Goal: Transaction & Acquisition: Purchase product/service

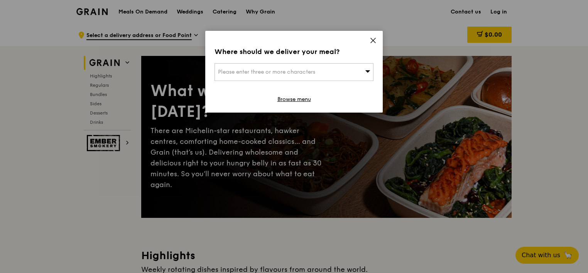
click at [271, 69] on span "Please enter three or more characters" at bounding box center [266, 72] width 97 height 7
type input "a"
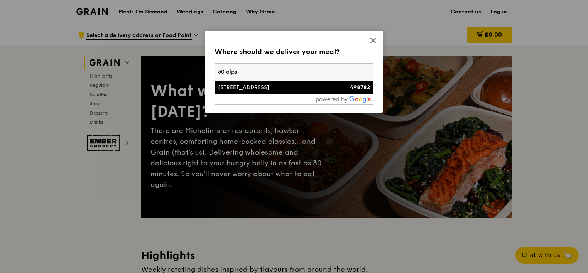
type input "50 alps"
click at [312, 91] on div "[STREET_ADDRESS]" at bounding box center [275, 88] width 114 height 8
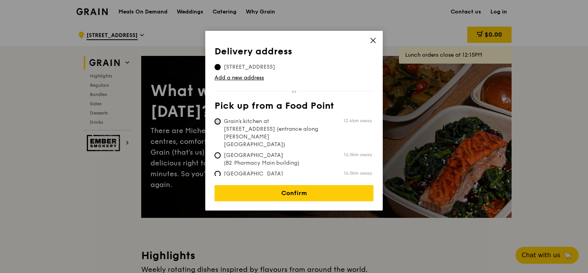
click at [218, 120] on input "Grain's kitchen at 5 Burn Road #05-01 (entrance along Harrison Road) 12.4km away" at bounding box center [217, 121] width 6 height 6
radio input "true"
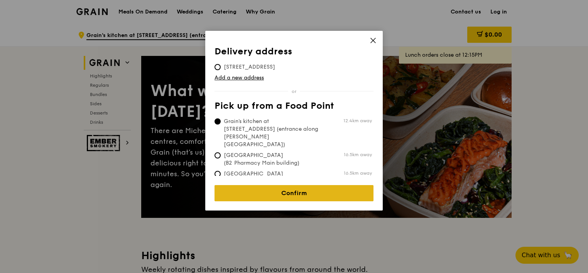
click at [287, 190] on link "Confirm" at bounding box center [293, 193] width 159 height 16
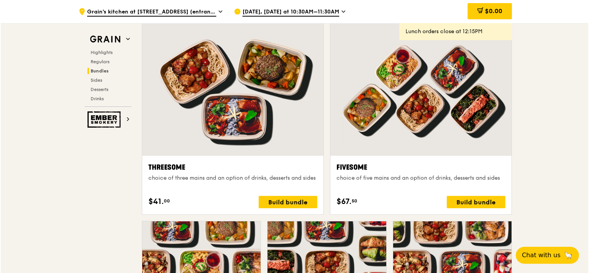
scroll to position [1350, 0]
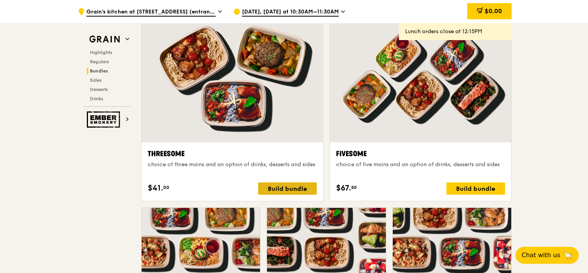
click at [279, 189] on div "Build bundle" at bounding box center [287, 188] width 59 height 12
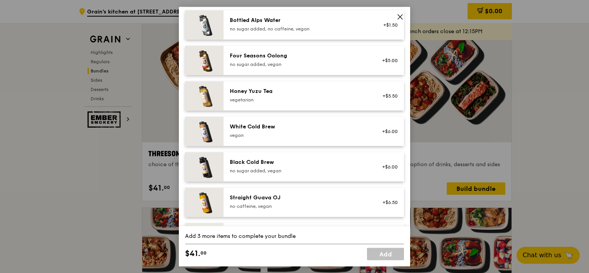
scroll to position [932, 0]
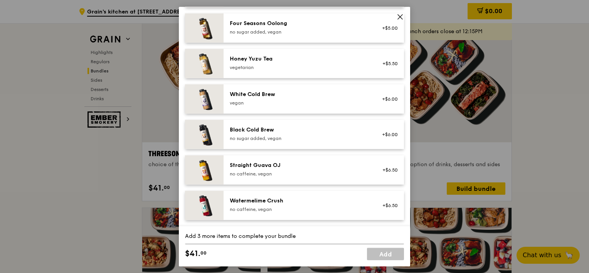
click at [399, 18] on icon at bounding box center [400, 17] width 7 height 7
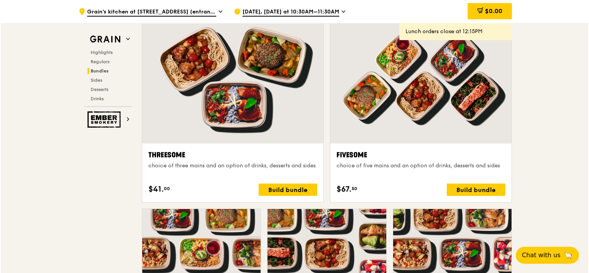
scroll to position [1311, 0]
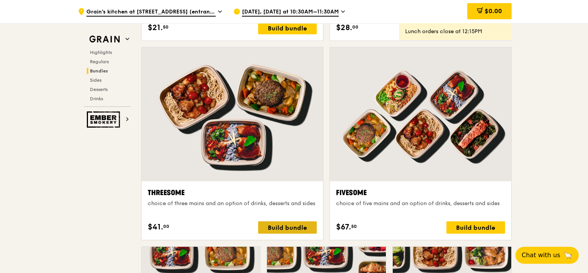
click at [293, 227] on div "Build bundle" at bounding box center [287, 227] width 59 height 12
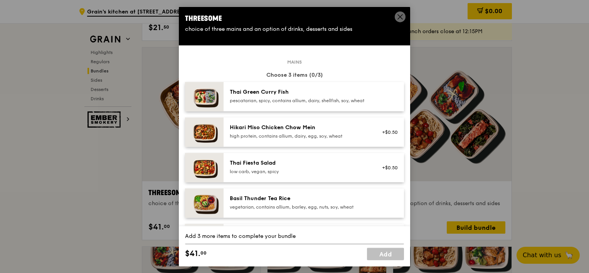
scroll to position [0, 0]
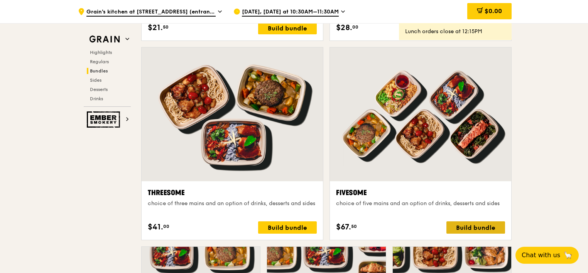
click at [465, 228] on div "Build bundle" at bounding box center [475, 227] width 59 height 12
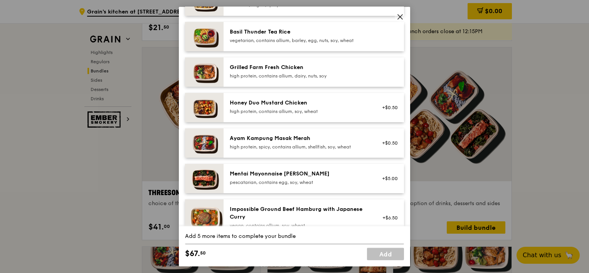
scroll to position [154, 0]
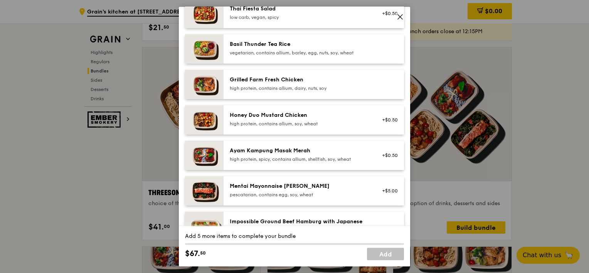
click at [297, 91] on div "high protein, contains allium, dairy, nuts, soy" at bounding box center [299, 88] width 138 height 6
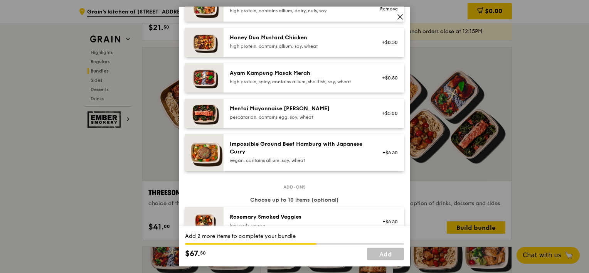
scroll to position [270, 0]
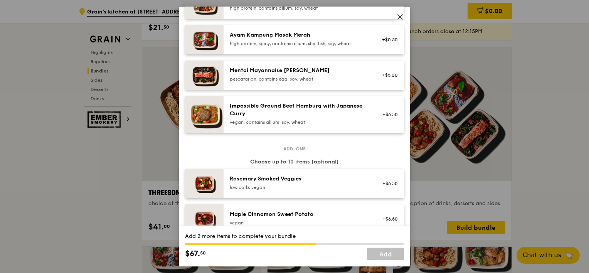
click at [339, 118] on div "Impossible Ground Beef Hamburg with Japanese Curry" at bounding box center [299, 109] width 138 height 15
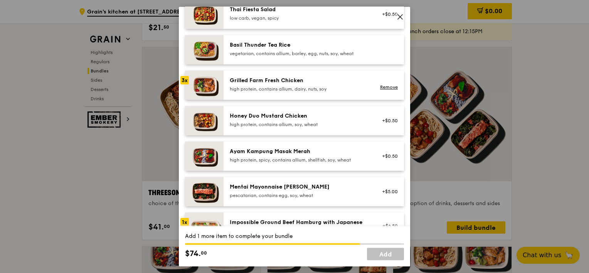
scroll to position [154, 0]
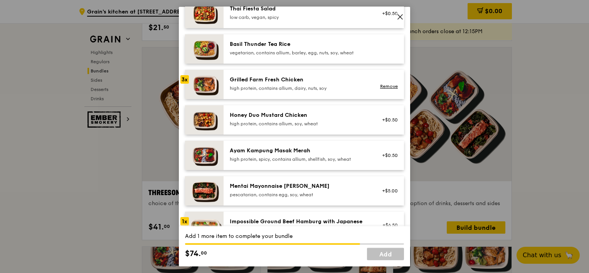
click at [350, 155] on div "Ayam Kampung Masak Merah" at bounding box center [299, 151] width 138 height 8
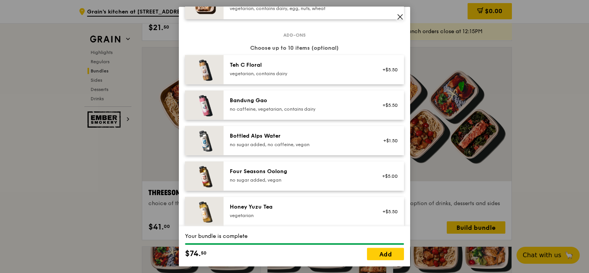
scroll to position [816, 0]
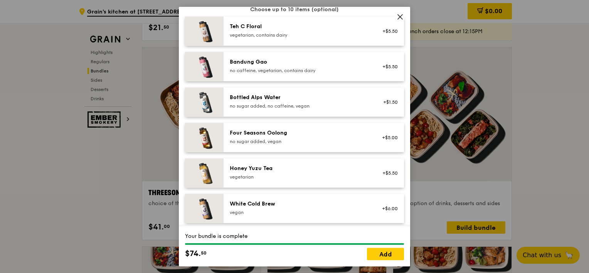
click at [351, 180] on div "vegetarian" at bounding box center [299, 177] width 138 height 6
click at [332, 145] on div "no sugar added, vegan" at bounding box center [299, 141] width 138 height 6
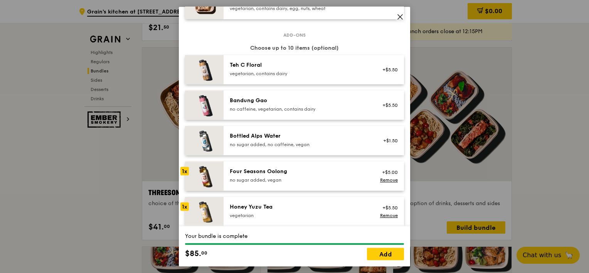
scroll to position [778, 0]
click at [307, 76] on div "vegetarian, contains dairy" at bounding box center [299, 74] width 138 height 6
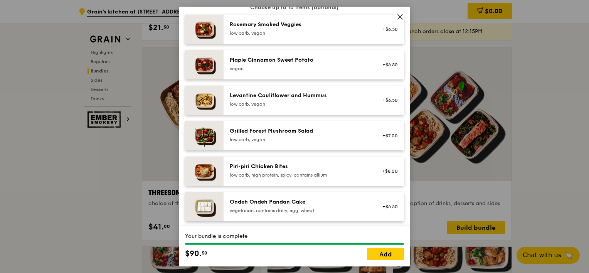
scroll to position [463, 0]
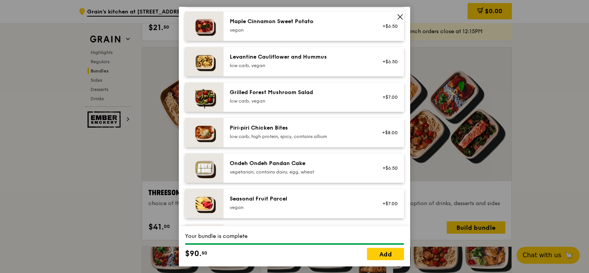
click at [302, 138] on div "Piri‑piri Chicken Bites low carb, high protein, spicy, contains allium" at bounding box center [299, 131] width 138 height 15
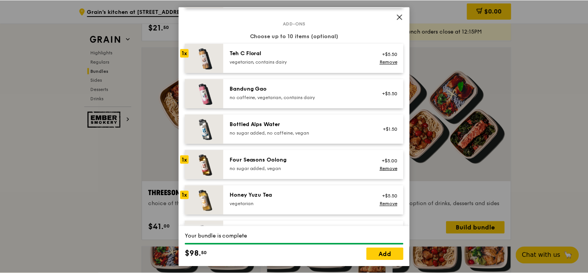
scroll to position [778, 0]
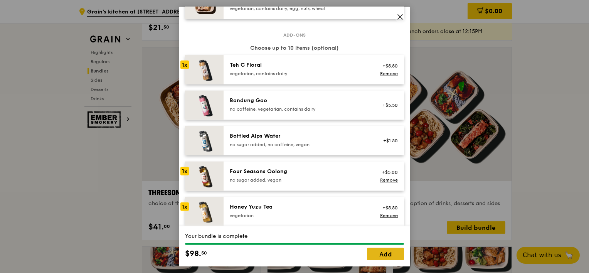
click at [387, 253] on link "Add" at bounding box center [385, 254] width 37 height 12
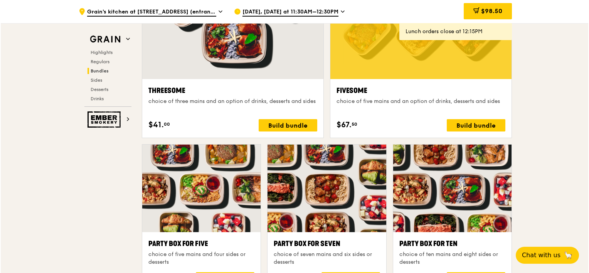
scroll to position [1466, 0]
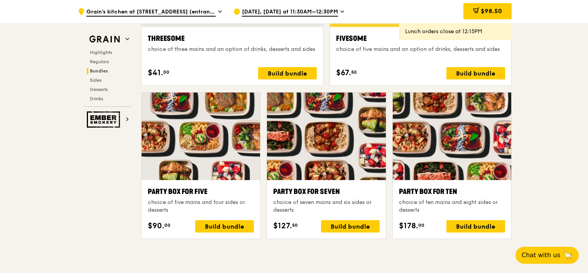
click at [202, 140] on div at bounding box center [201, 137] width 118 height 88
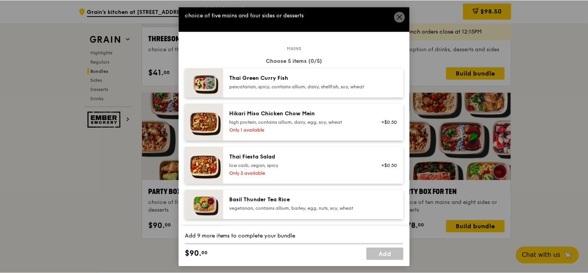
scroll to position [0, 0]
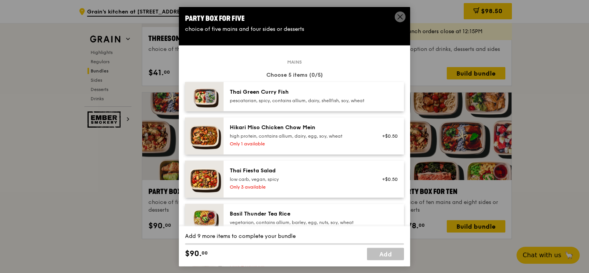
click at [399, 15] on icon at bounding box center [400, 17] width 5 height 5
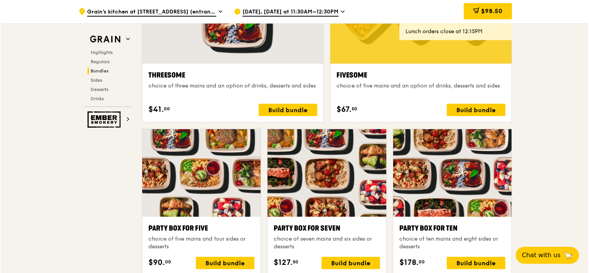
scroll to position [1427, 0]
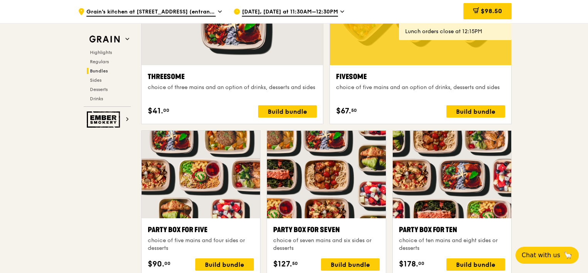
click at [319, 175] on div at bounding box center [326, 175] width 118 height 88
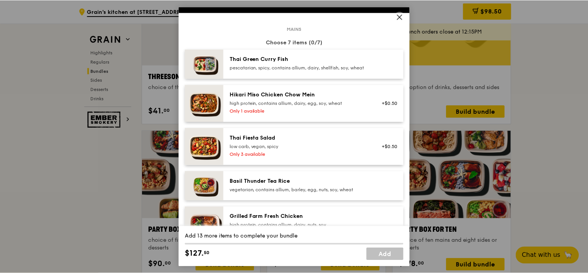
scroll to position [0, 0]
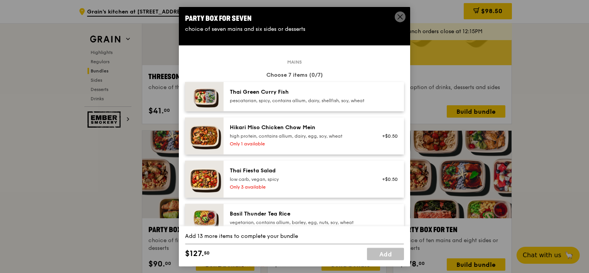
click at [398, 16] on icon at bounding box center [400, 17] width 7 height 7
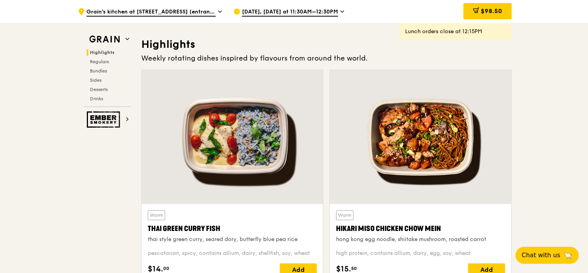
scroll to position [193, 0]
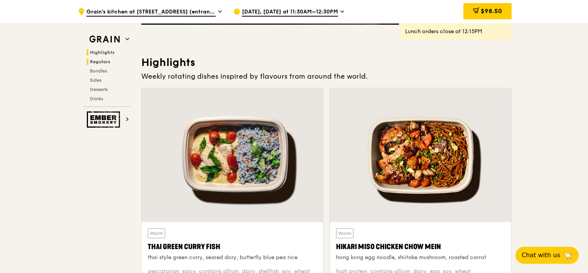
click at [97, 59] on span "Regulars" at bounding box center [100, 61] width 20 height 5
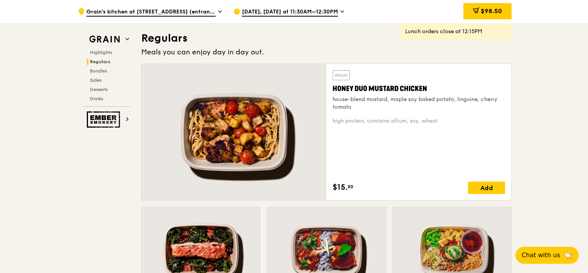
scroll to position [500, 0]
click at [333, 12] on span "Oct 14, Today at 11:30AM–12:30PM" at bounding box center [290, 12] width 96 height 8
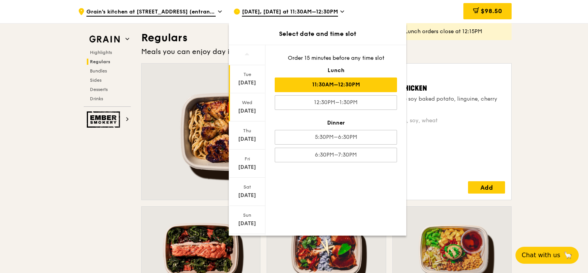
click at [243, 108] on div "[DATE]" at bounding box center [247, 111] width 34 height 8
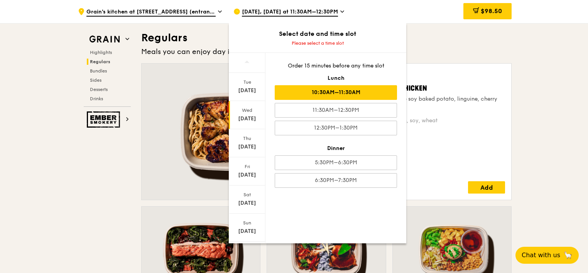
click at [339, 98] on div "10:30AM–11:30AM" at bounding box center [336, 92] width 122 height 15
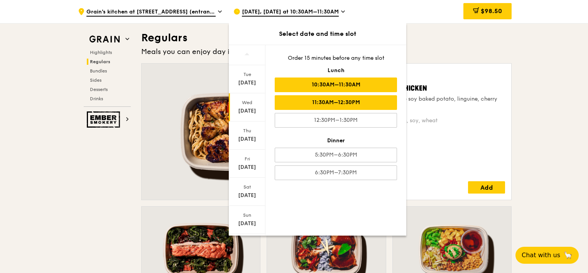
click at [333, 100] on div "11:30AM–12:30PM" at bounding box center [336, 102] width 122 height 15
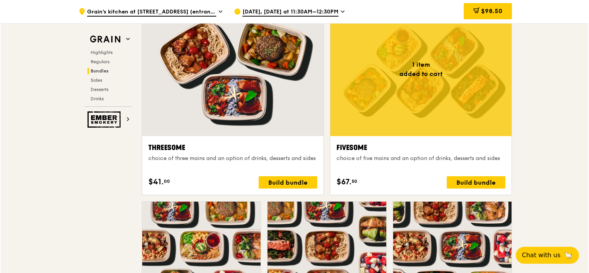
scroll to position [1425, 0]
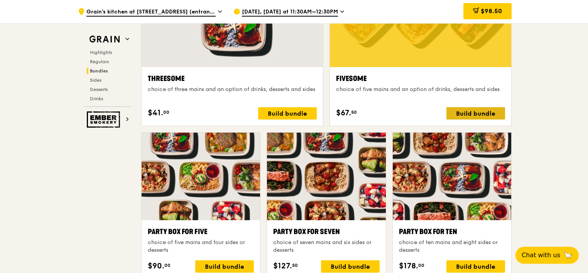
click at [468, 110] on div "Build bundle" at bounding box center [475, 113] width 59 height 12
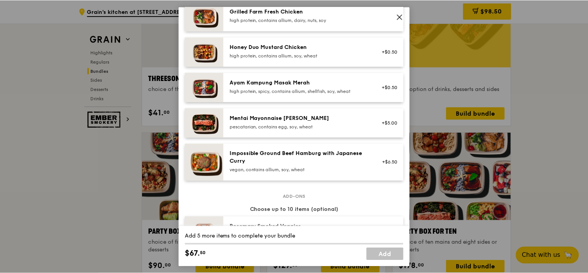
scroll to position [309, 0]
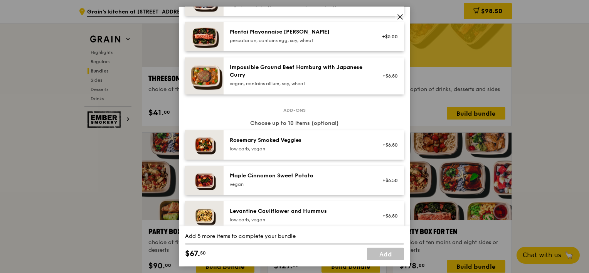
click at [398, 18] on icon at bounding box center [400, 17] width 7 height 7
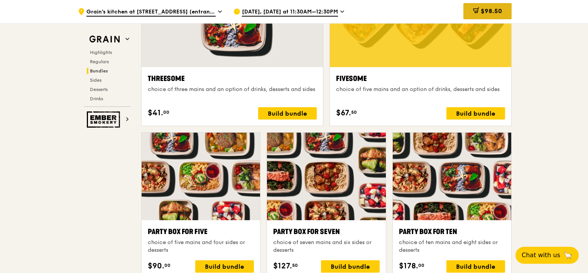
click at [499, 14] on span "$98.50" at bounding box center [491, 10] width 21 height 7
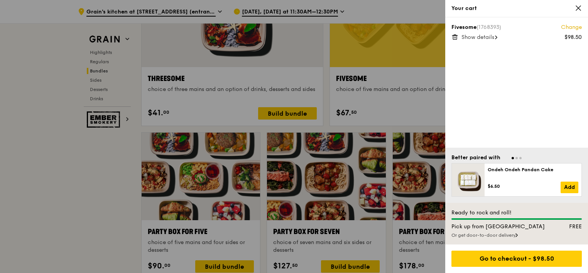
scroll to position [1426, 0]
click at [478, 37] on span "Show details" at bounding box center [477, 37] width 33 height 7
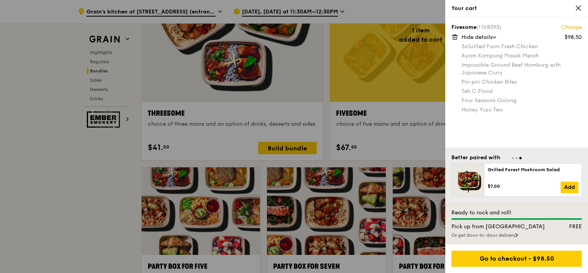
scroll to position [1388, 0]
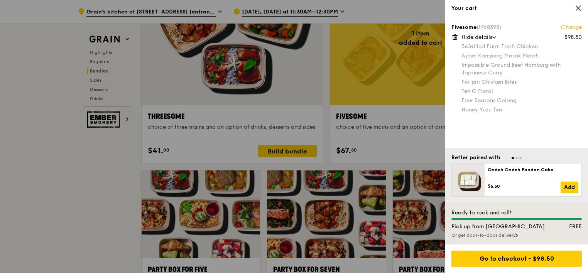
drag, startPoint x: 461, startPoint y: 89, endPoint x: 505, endPoint y: 112, distance: 49.2
click at [505, 112] on div "Fivesome (1768393) Change $98.50 Hide details 3x Grilled Farm Fresh Chicken Aya…" at bounding box center [516, 68] width 130 height 89
drag, startPoint x: 505, startPoint y: 112, endPoint x: 518, endPoint y: 114, distance: 14.0
click at [518, 114] on div "Fivesome (1768393) Change $98.50 Hide details 3x Grilled Farm Fresh Chicken Aya…" at bounding box center [516, 82] width 143 height 130
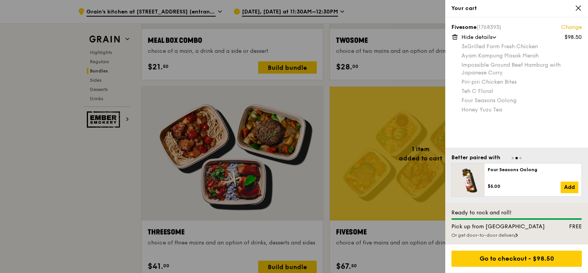
click at [578, 6] on icon at bounding box center [578, 8] width 7 height 7
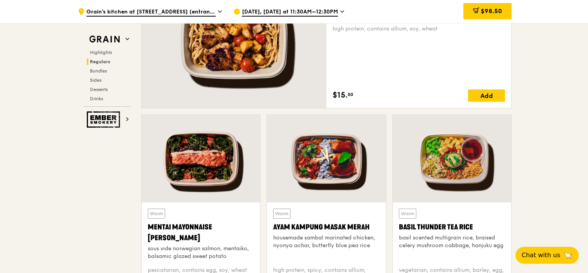
scroll to position [462, 0]
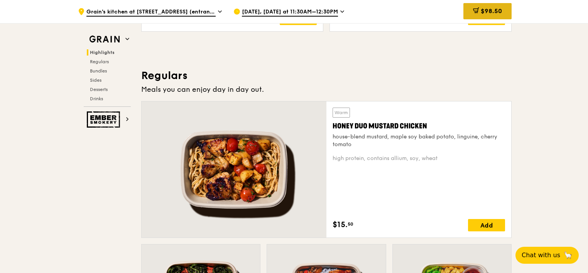
click at [495, 14] on span "$98.50" at bounding box center [491, 10] width 21 height 7
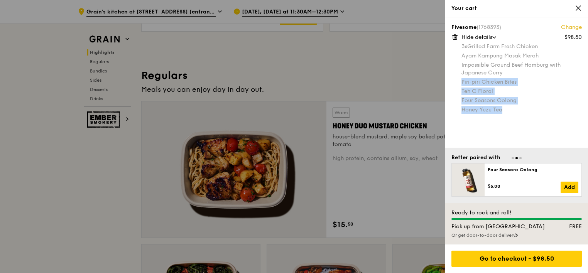
drag, startPoint x: 463, startPoint y: 81, endPoint x: 512, endPoint y: 108, distance: 56.3
click at [512, 108] on div "3x Grilled Farm Fresh Chicken Ayam Kampung Masak Merah Impossible Ground Beef H…" at bounding box center [521, 78] width 120 height 71
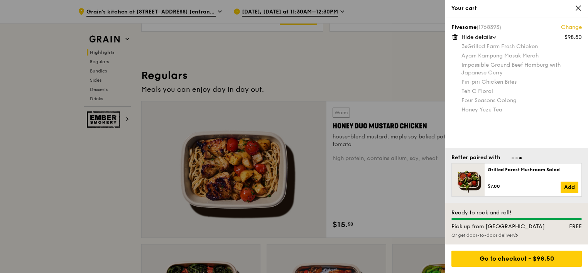
click at [578, 6] on icon at bounding box center [578, 8] width 7 height 7
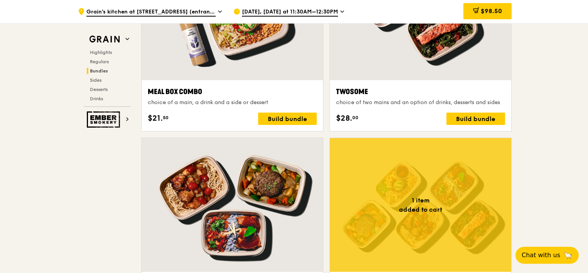
scroll to position [1272, 0]
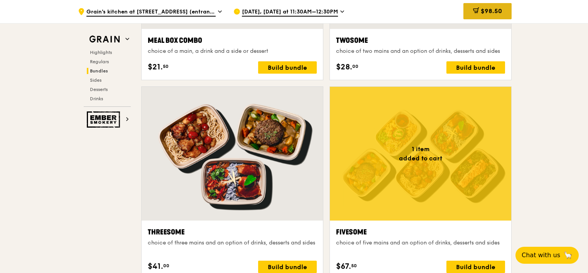
click at [486, 14] on span "$98.50" at bounding box center [491, 10] width 21 height 7
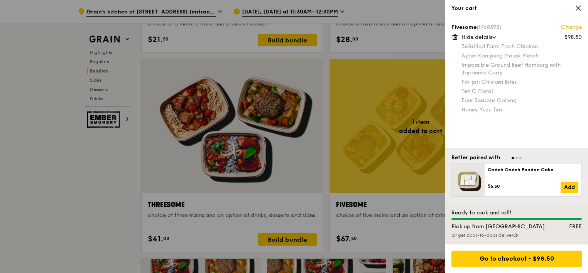
scroll to position [1310, 0]
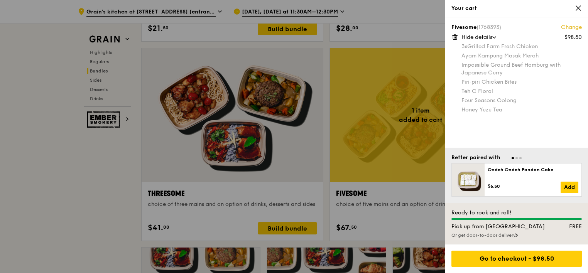
click at [174, 247] on div at bounding box center [294, 136] width 588 height 273
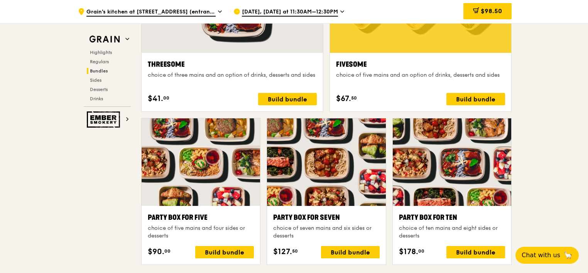
scroll to position [1426, 0]
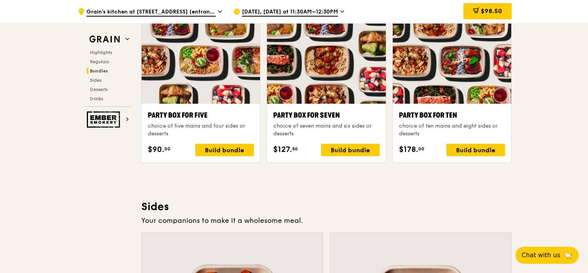
click at [491, 20] on div "$98.50" at bounding box center [487, 11] width 48 height 23
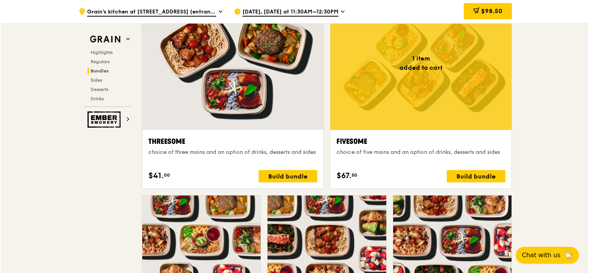
scroll to position [1349, 0]
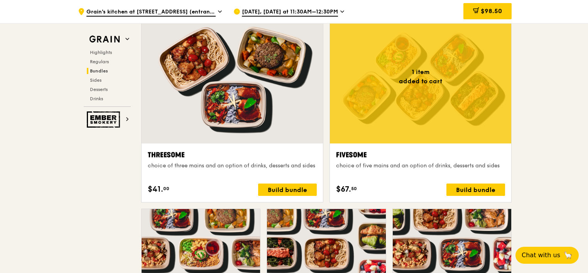
click at [282, 83] on div at bounding box center [232, 77] width 181 height 134
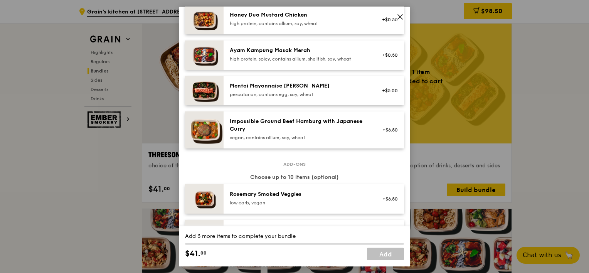
scroll to position [154, 0]
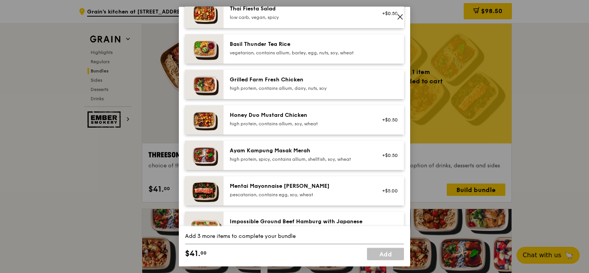
click at [245, 84] on div "Grilled Farm Fresh Chicken" at bounding box center [299, 80] width 138 height 8
click at [264, 127] on div "high protein, contains allium, soy, wheat" at bounding box center [299, 124] width 138 height 6
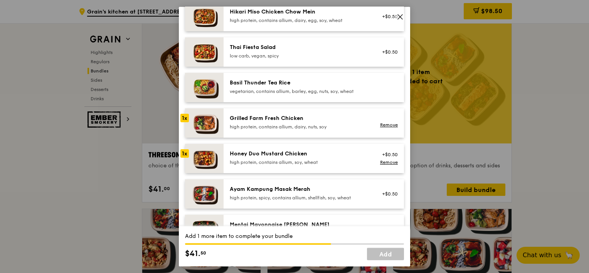
scroll to position [0, 0]
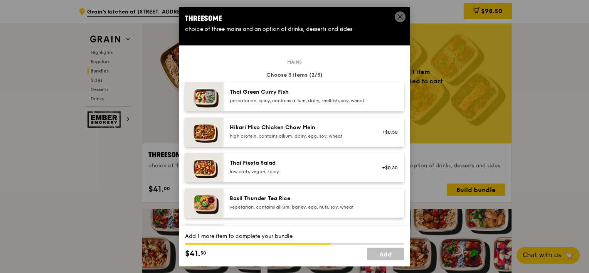
click at [305, 96] on div "Thai Green Curry Fish pescatarian, spicy, contains allium, dairy, shellfish, so…" at bounding box center [299, 95] width 138 height 15
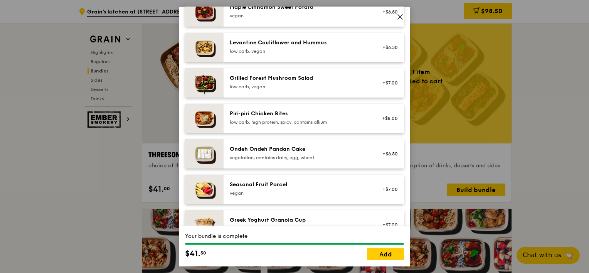
scroll to position [469, 0]
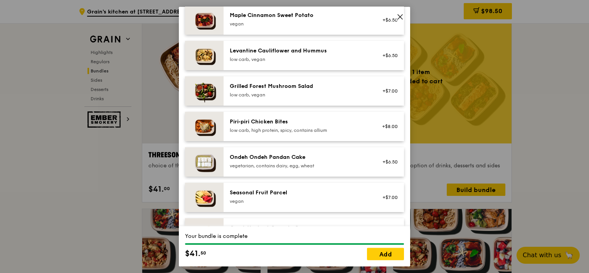
click at [299, 169] on div "vegetarian, contains dairy, egg, wheat" at bounding box center [299, 166] width 138 height 6
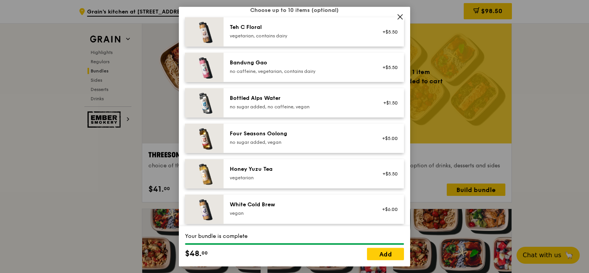
scroll to position [816, 0]
click at [292, 145] on div "no sugar added, vegan" at bounding box center [299, 141] width 138 height 6
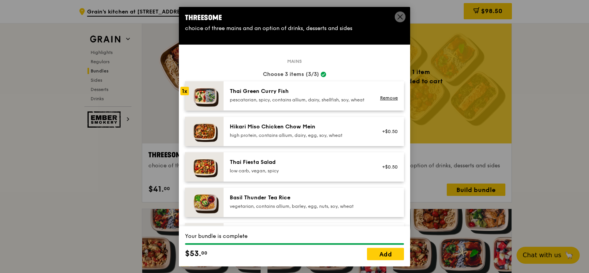
scroll to position [0, 0]
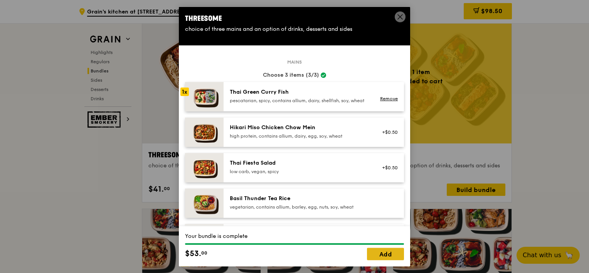
click at [394, 257] on link "Add" at bounding box center [385, 254] width 37 height 12
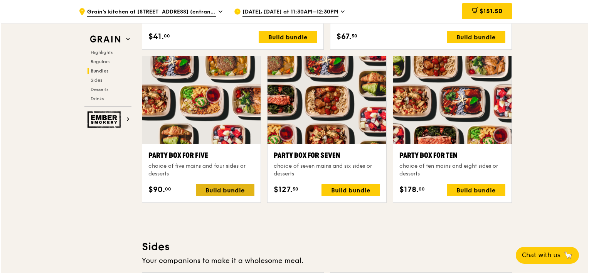
scroll to position [1503, 0]
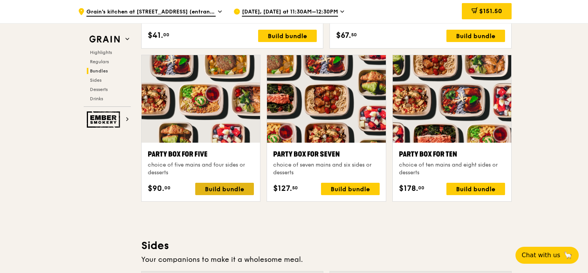
click at [227, 189] on div "Build bundle" at bounding box center [224, 189] width 59 height 12
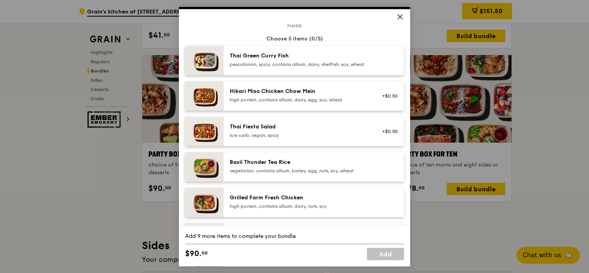
scroll to position [0, 0]
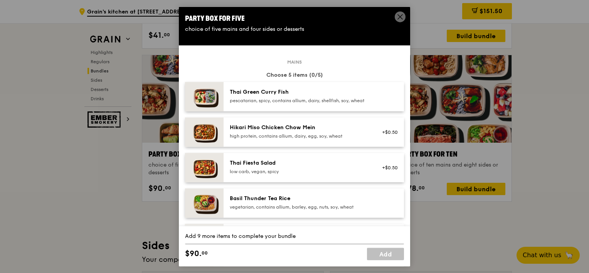
click at [402, 15] on icon at bounding box center [400, 17] width 5 height 5
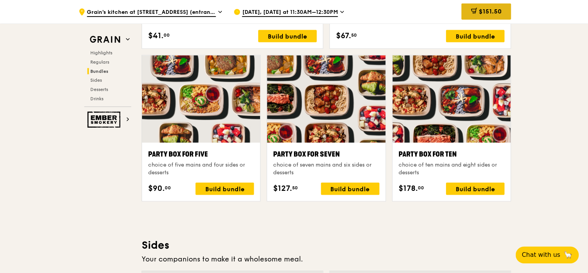
scroll to position [1503, 0]
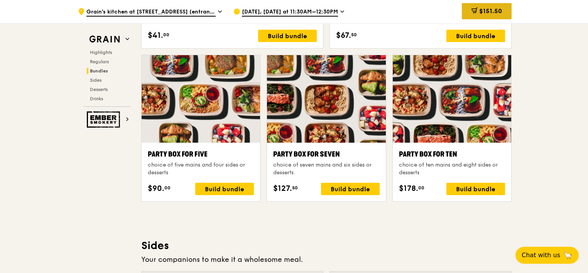
click at [487, 10] on span "$151.50" at bounding box center [490, 10] width 23 height 7
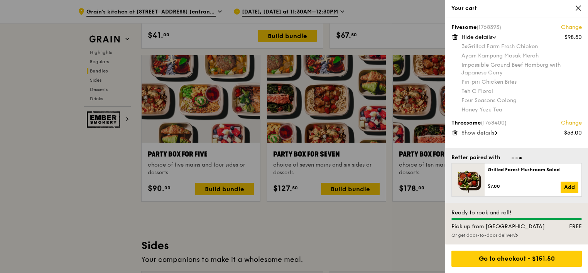
scroll to position [1542, 0]
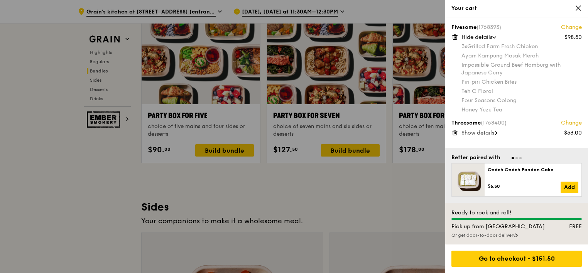
click at [476, 35] on span "Hide details" at bounding box center [476, 37] width 31 height 7
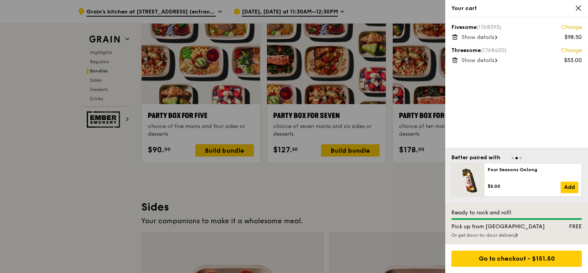
click at [486, 62] on span "Show details" at bounding box center [477, 60] width 33 height 7
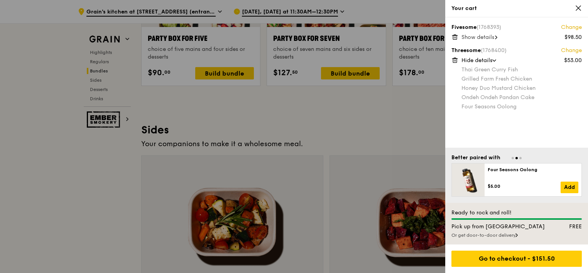
scroll to position [1619, 0]
click at [491, 35] on span "Show details" at bounding box center [477, 37] width 33 height 7
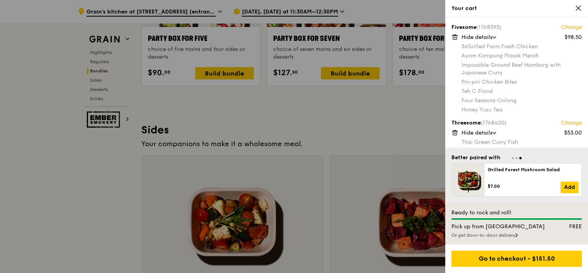
click at [454, 35] on icon at bounding box center [455, 35] width 2 height 1
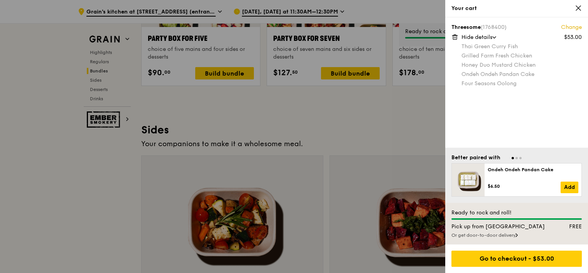
click at [454, 36] on icon at bounding box center [454, 37] width 7 height 7
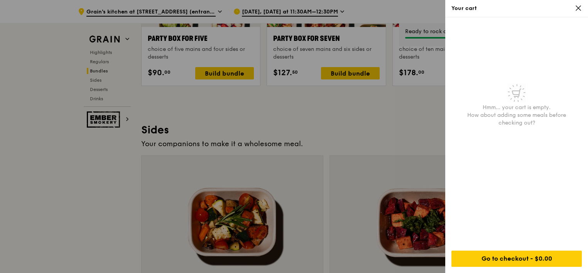
click at [580, 5] on icon at bounding box center [578, 8] width 7 height 7
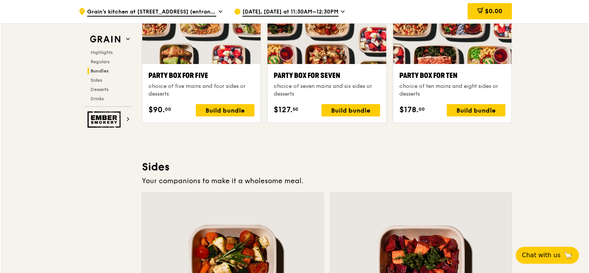
scroll to position [1542, 0]
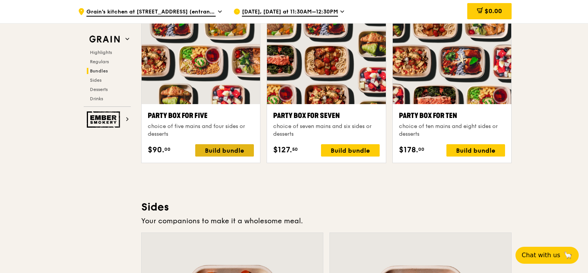
click at [224, 150] on div "Build bundle" at bounding box center [224, 150] width 59 height 12
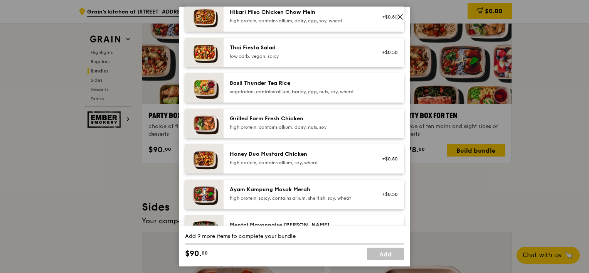
scroll to position [116, 0]
click at [373, 131] on div at bounding box center [388, 123] width 30 height 17
click at [360, 130] on div "high protein, contains allium, dairy, nuts, soy" at bounding box center [299, 127] width 138 height 6
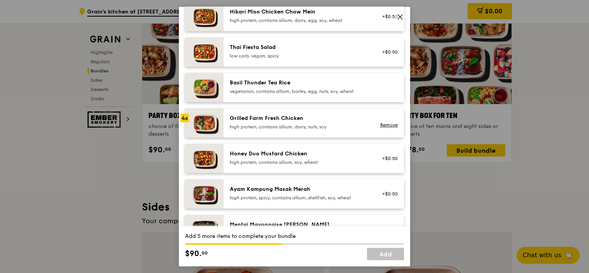
click at [329, 201] on div "high protein, spicy, contains allium, shellfish, soy, wheat" at bounding box center [299, 198] width 138 height 6
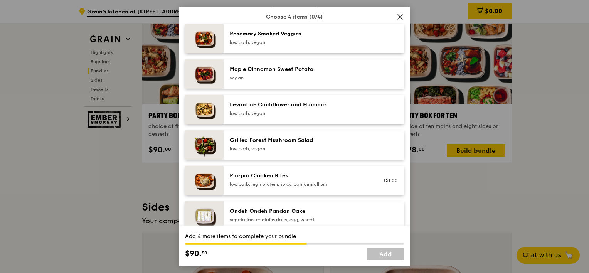
scroll to position [424, 0]
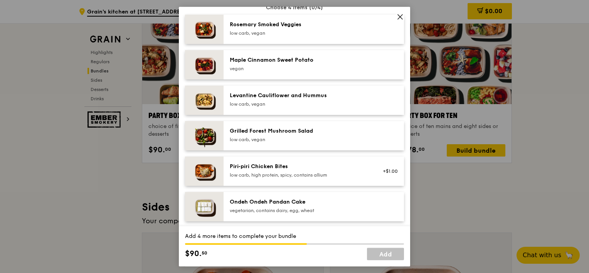
click at [316, 206] on div "Ondeh Ondeh Pandan Cake" at bounding box center [299, 202] width 138 height 8
click at [323, 171] on div "Piri‑piri Chicken Bites" at bounding box center [299, 167] width 138 height 8
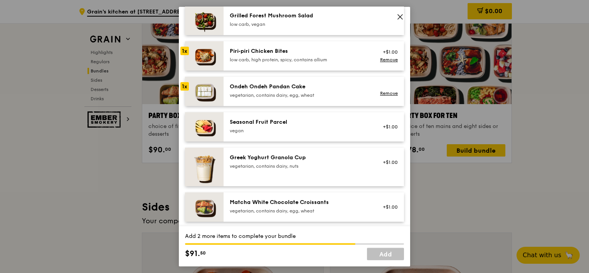
scroll to position [540, 0]
click at [204, 136] on img at bounding box center [204, 126] width 39 height 29
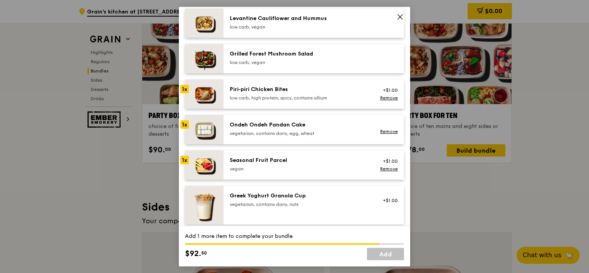
scroll to position [463, 0]
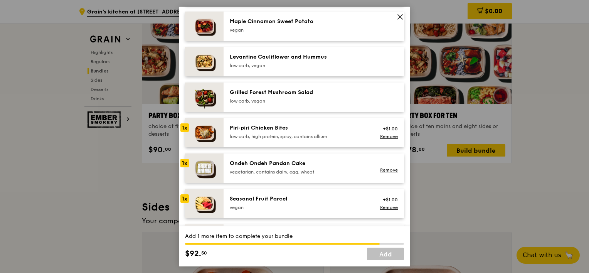
click at [288, 104] on div "low carb, vegan" at bounding box center [299, 101] width 138 height 6
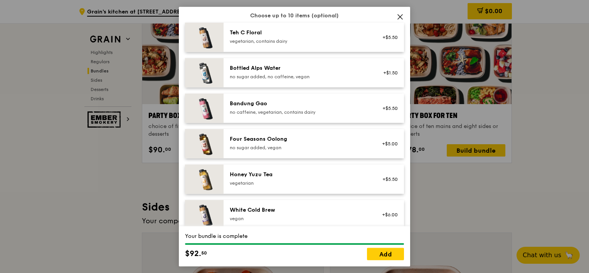
scroll to position [772, 0]
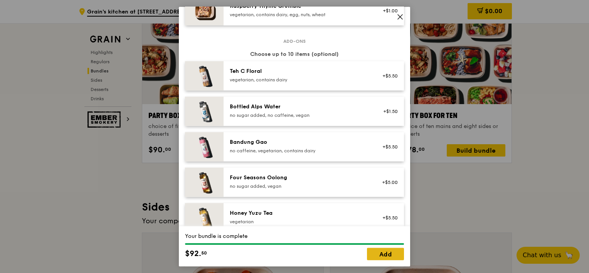
click at [396, 253] on link "Add" at bounding box center [385, 254] width 37 height 12
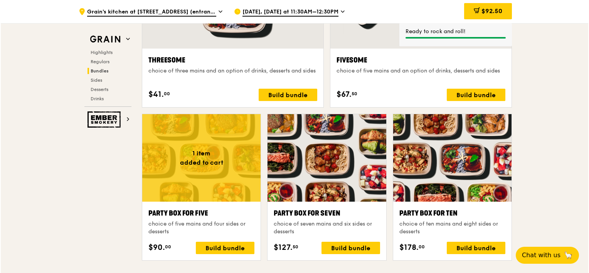
scroll to position [1387, 0]
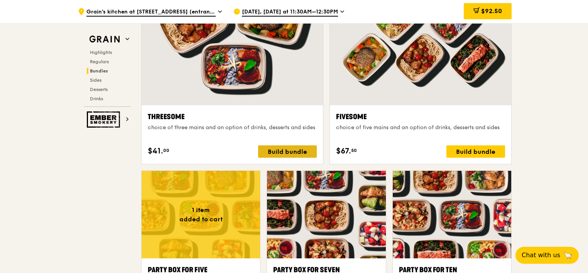
click at [280, 151] on div "Build bundle" at bounding box center [287, 151] width 59 height 12
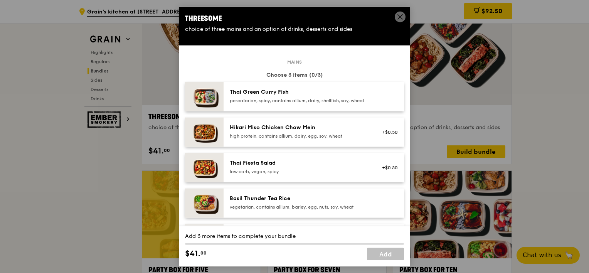
click at [300, 102] on div "pescatarian, spicy, contains allium, dairy, shellfish, soy, wheat" at bounding box center [299, 101] width 138 height 6
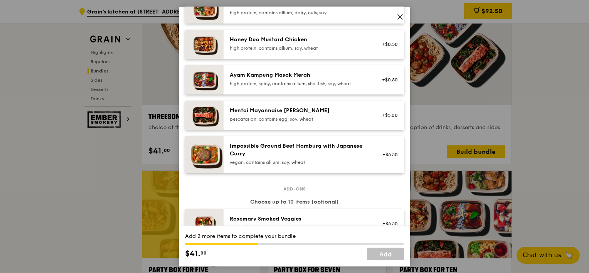
scroll to position [231, 0]
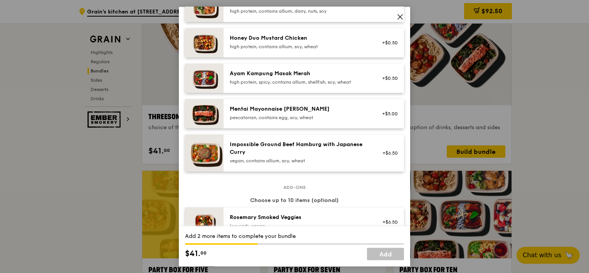
click at [276, 164] on div "vegan, contains allium, soy, wheat" at bounding box center [299, 161] width 138 height 6
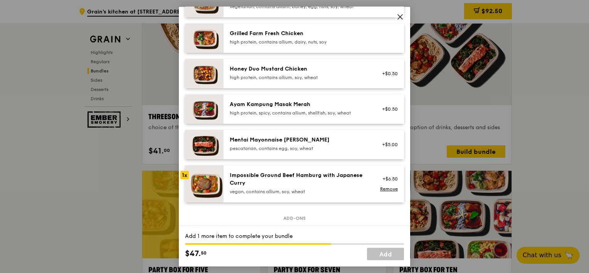
scroll to position [154, 0]
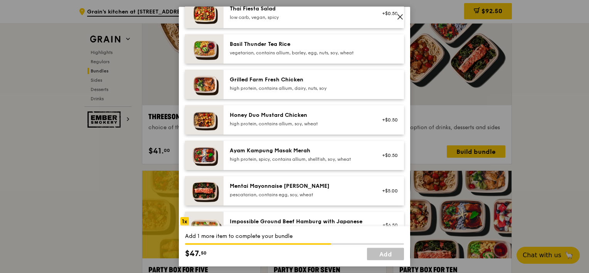
click at [261, 119] on div "Honey Duo Mustard Chicken" at bounding box center [299, 115] width 138 height 8
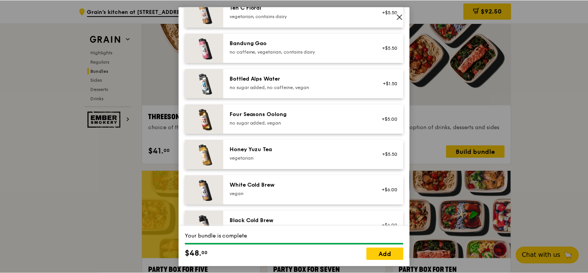
scroll to position [849, 0]
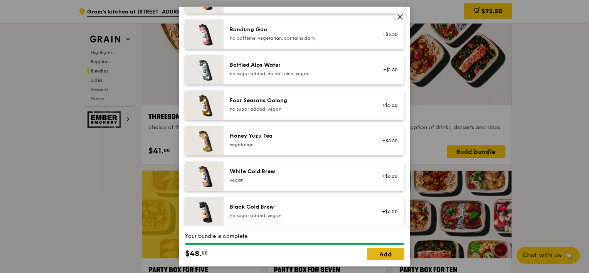
click at [382, 254] on link "Add" at bounding box center [385, 254] width 37 height 12
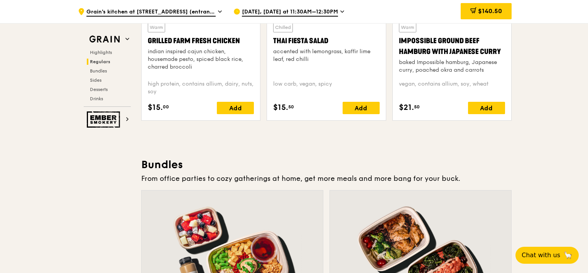
scroll to position [847, 0]
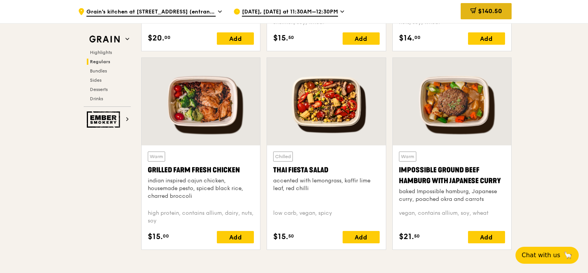
click at [483, 8] on span "$140.50" at bounding box center [490, 10] width 24 height 7
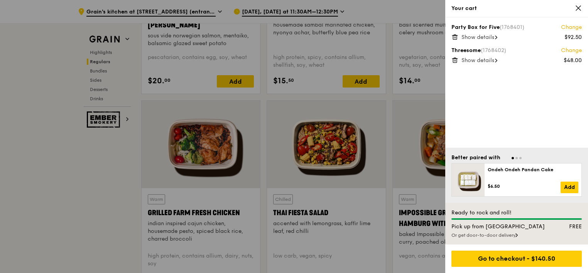
scroll to position [809, 0]
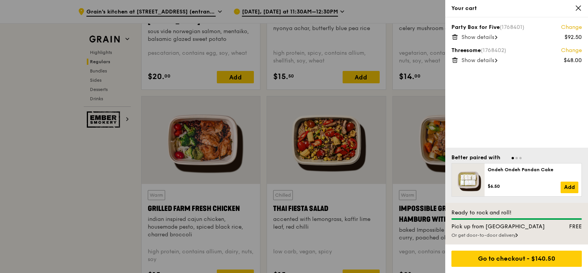
click at [511, 235] on div "Or get door-to-door delivery" at bounding box center [516, 235] width 130 height 6
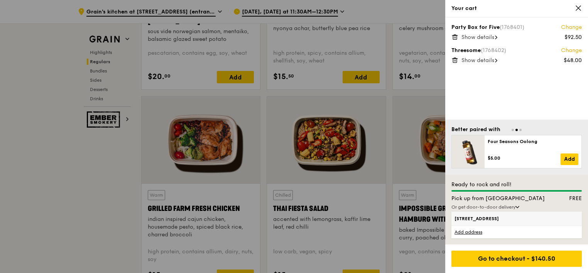
click at [475, 220] on span "50 Alps Avenue, 498782" at bounding box center [500, 219] width 93 height 6
click at [0, 0] on input "50 Alps Avenue, 498782" at bounding box center [0, 0] width 0 height 0
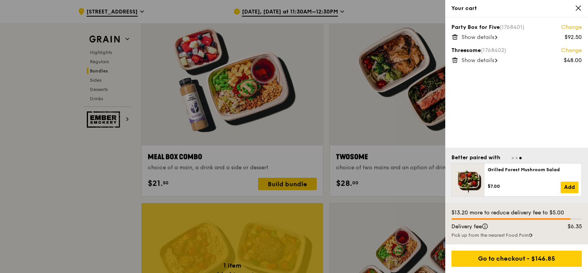
scroll to position [1156, 0]
click at [566, 187] on link "Add" at bounding box center [570, 188] width 18 height 12
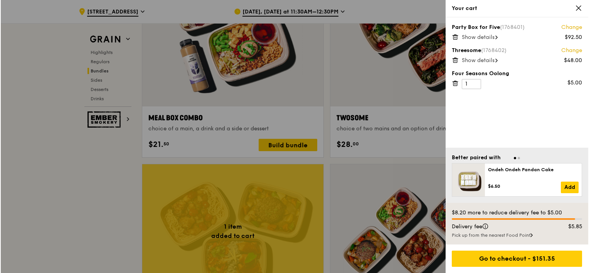
scroll to position [1233, 0]
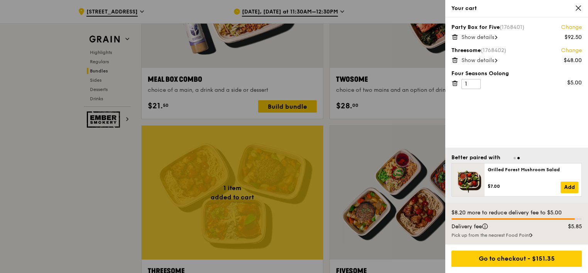
click at [478, 58] on span "Show details" at bounding box center [477, 60] width 33 height 7
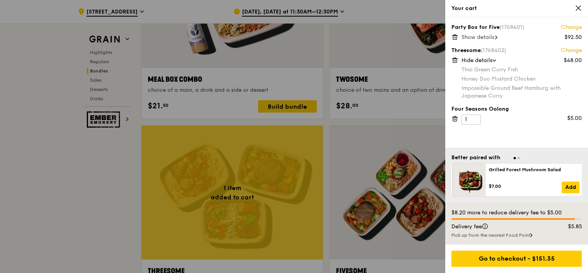
drag, startPoint x: 543, startPoint y: 188, endPoint x: 406, endPoint y: 186, distance: 137.0
click at [407, 186] on div "Your cart Party Box for Five (1768401) Change $92.50 Show details Threesome (17…" at bounding box center [294, 136] width 588 height 273
drag, startPoint x: 537, startPoint y: 173, endPoint x: 589, endPoint y: 155, distance: 55.3
click at [469, 119] on input "1" at bounding box center [470, 120] width 19 height 10
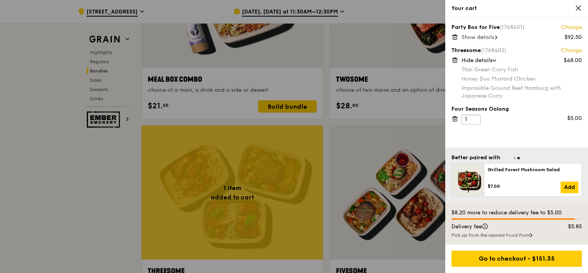
drag, startPoint x: 469, startPoint y: 119, endPoint x: 454, endPoint y: 119, distance: 15.0
click at [454, 119] on div "Four Seasons Oolong 1 $5.00" at bounding box center [516, 114] width 130 height 19
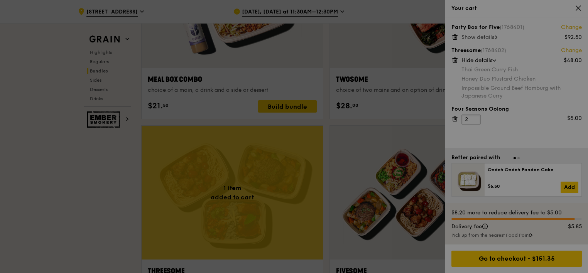
type input "2"
click at [516, 128] on div at bounding box center [294, 136] width 588 height 273
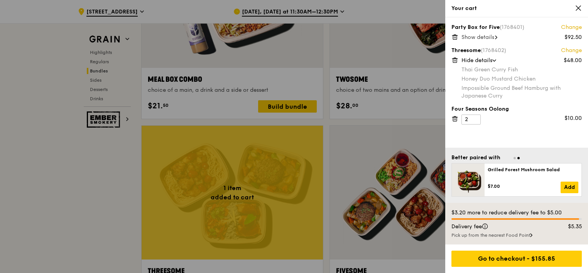
click at [475, 51] on div "Threesome (1768402) Change" at bounding box center [516, 51] width 130 height 8
click at [573, 49] on link "Change" at bounding box center [571, 51] width 21 height 8
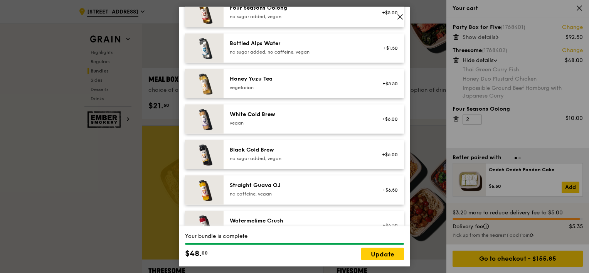
scroll to position [893, 0]
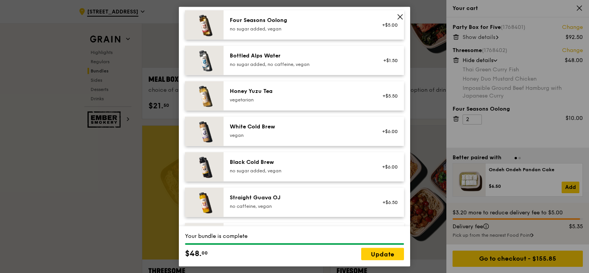
click at [298, 95] on div "Honey Yuzu Tea" at bounding box center [299, 92] width 138 height 8
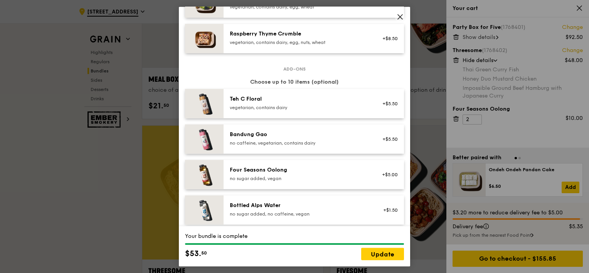
scroll to position [739, 0]
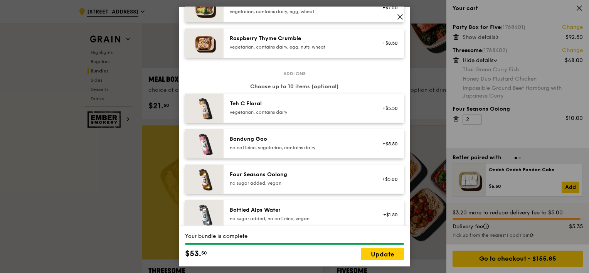
click at [297, 115] on div "vegetarian, contains dairy" at bounding box center [299, 112] width 138 height 6
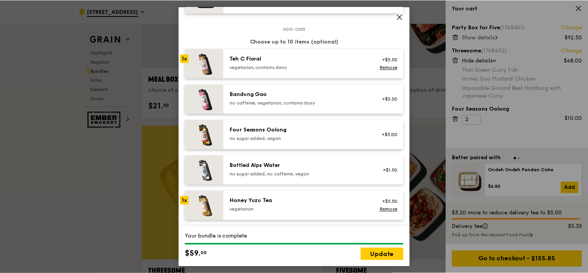
scroll to position [855, 0]
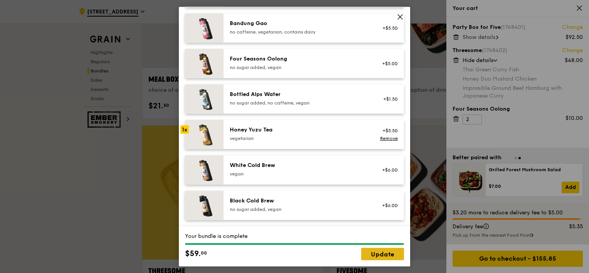
click at [384, 255] on link "Update" at bounding box center [382, 254] width 43 height 12
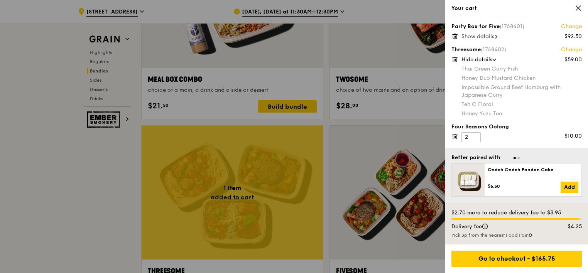
scroll to position [1272, 0]
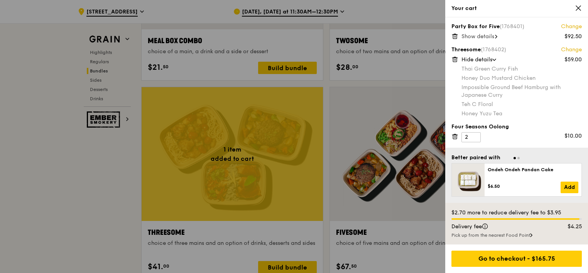
click at [452, 135] on icon at bounding box center [454, 136] width 7 height 7
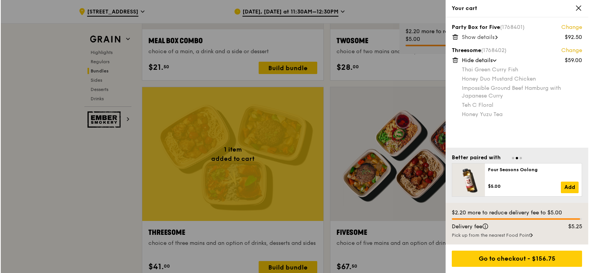
scroll to position [0, 0]
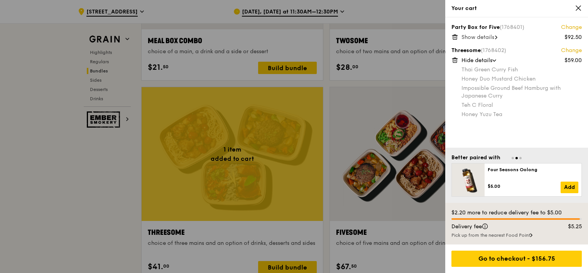
click at [571, 50] on link "Change" at bounding box center [571, 51] width 21 height 8
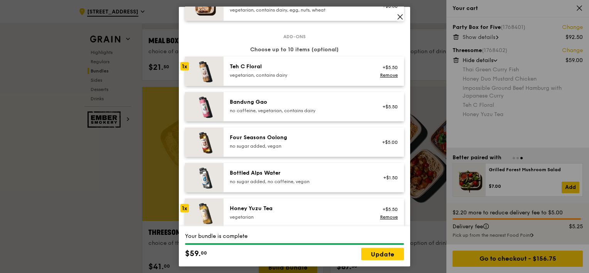
scroll to position [772, 0]
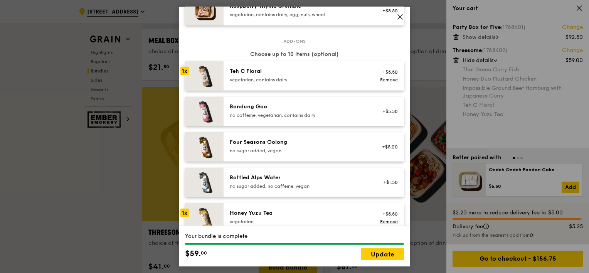
click at [380, 83] on link "Remove" at bounding box center [389, 79] width 18 height 5
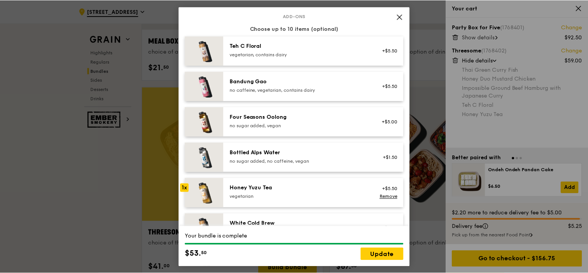
scroll to position [810, 0]
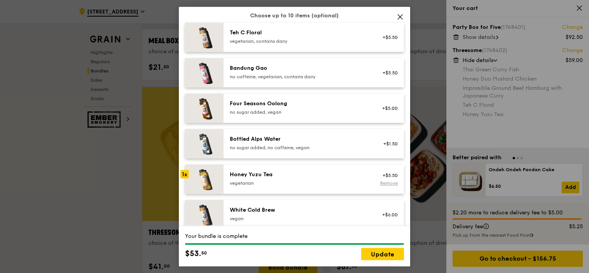
click at [388, 186] on link "Remove" at bounding box center [389, 183] width 18 height 5
click at [392, 256] on link "Update" at bounding box center [382, 254] width 43 height 12
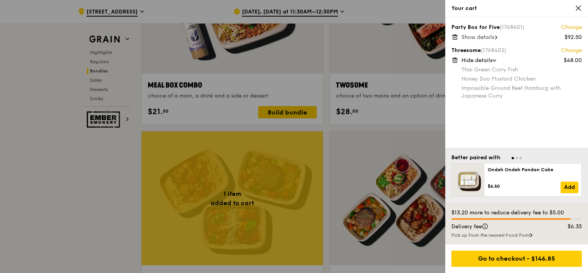
scroll to position [1233, 0]
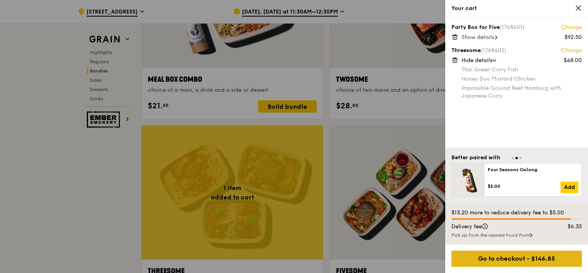
click at [512, 257] on div "Go to checkout - $146.85" at bounding box center [516, 259] width 130 height 16
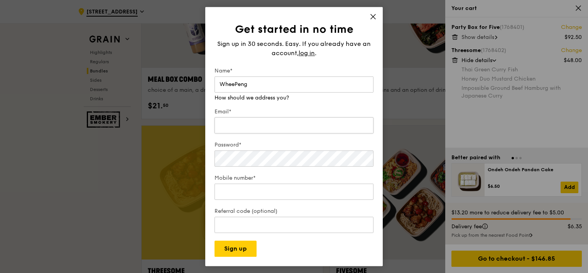
type input "WheePeng"
click at [267, 126] on div "Email*" at bounding box center [293, 121] width 159 height 27
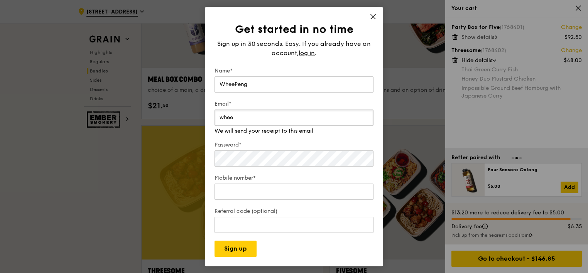
type input "wheepeng.koh@sandvik.com"
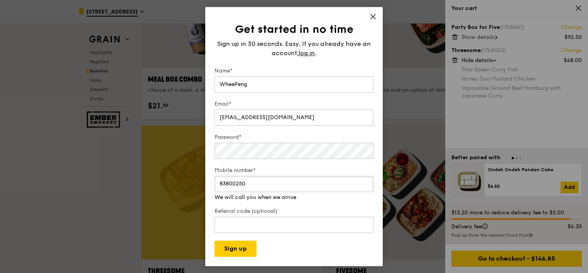
type input "83800250"
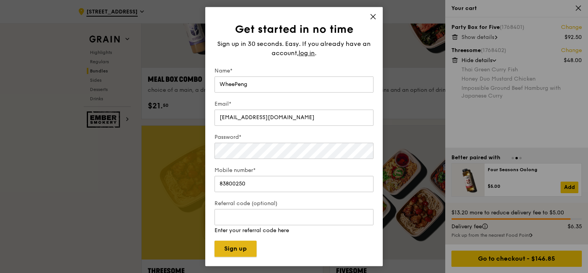
click at [241, 250] on button "Sign up" at bounding box center [235, 249] width 42 height 16
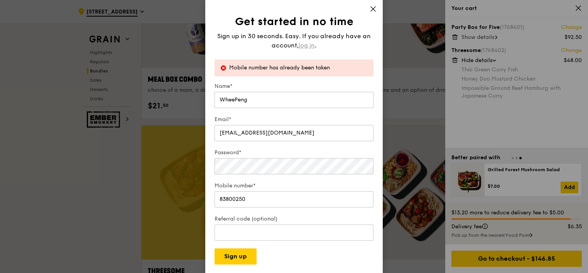
click at [309, 46] on span "log in" at bounding box center [307, 45] width 16 height 9
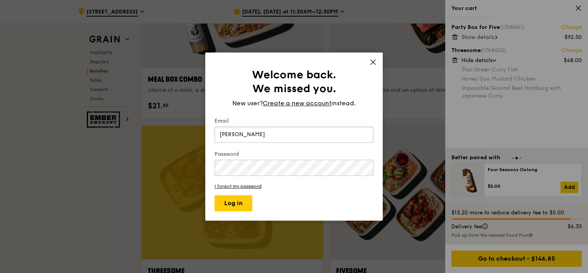
type input "renee_dexavier@yahoo.com"
click at [235, 204] on button "Log in" at bounding box center [233, 203] width 38 height 16
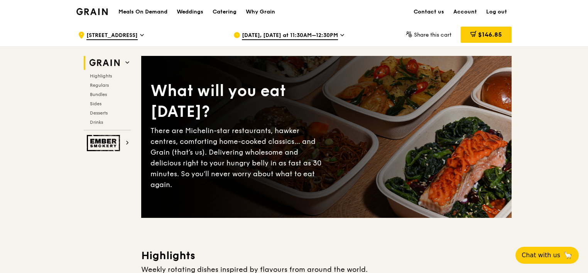
click at [337, 34] on span "[DATE], [DATE] at 11:30AM–12:30PM" at bounding box center [290, 36] width 96 height 8
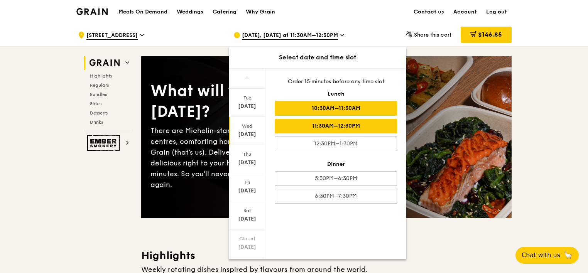
click at [346, 106] on div "10:30AM–11:30AM" at bounding box center [336, 108] width 122 height 15
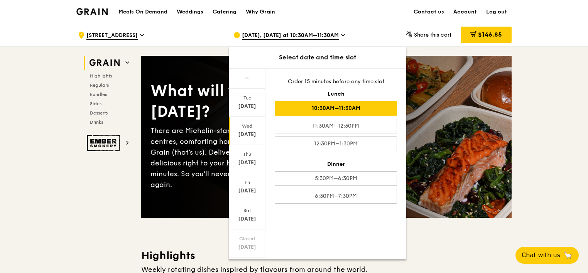
click at [338, 108] on div "10:30AM–11:30AM" at bounding box center [336, 108] width 122 height 15
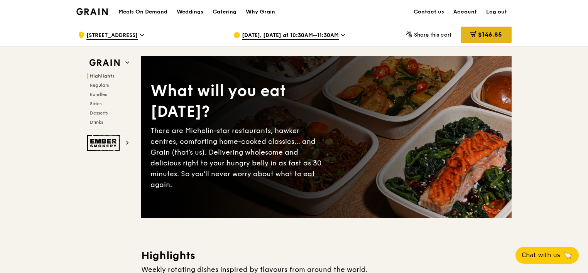
click at [491, 32] on span "$146.85" at bounding box center [490, 34] width 24 height 7
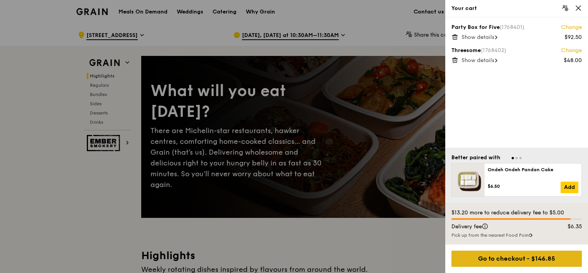
click at [529, 257] on div "Go to checkout - $146.85" at bounding box center [516, 259] width 130 height 16
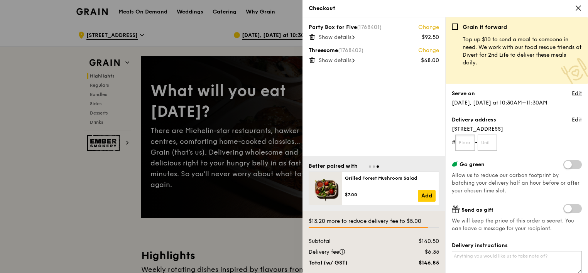
click at [468, 141] on input "text" at bounding box center [465, 143] width 20 height 16
type input "04"
type input "01"
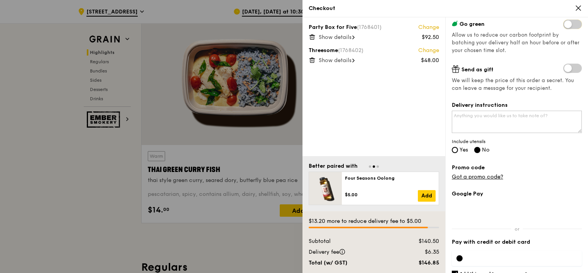
scroll to position [154, 0]
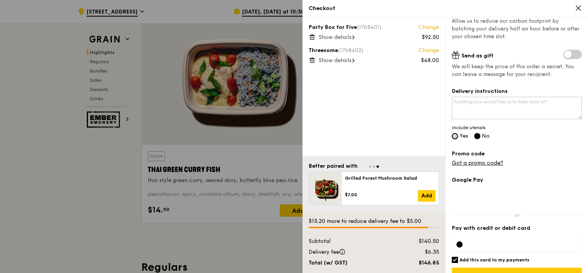
click at [453, 137] on input "Yes" at bounding box center [455, 136] width 6 height 6
radio input "true"
radio input "false"
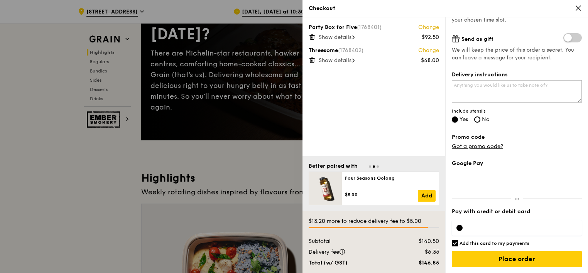
scroll to position [0, 0]
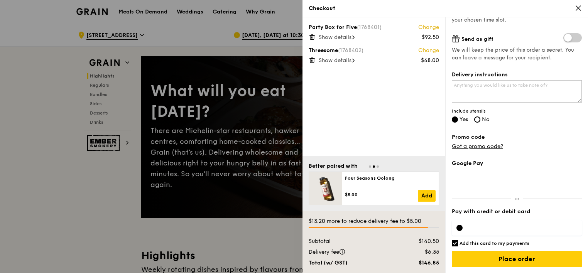
click at [459, 225] on div at bounding box center [459, 228] width 6 height 6
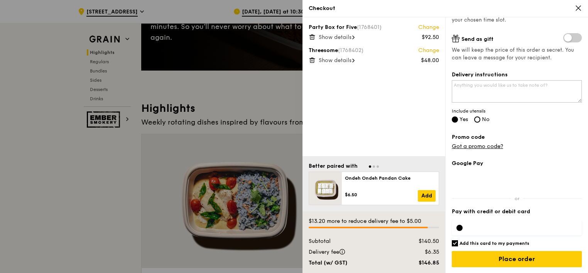
scroll to position [231, 0]
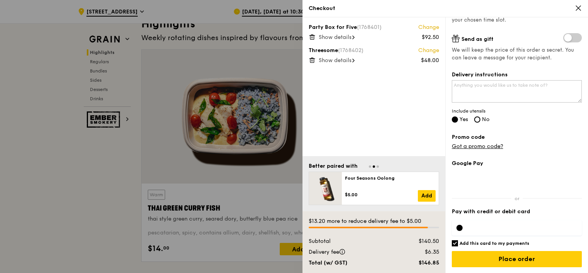
click at [346, 39] on span "Show details" at bounding box center [335, 37] width 33 height 7
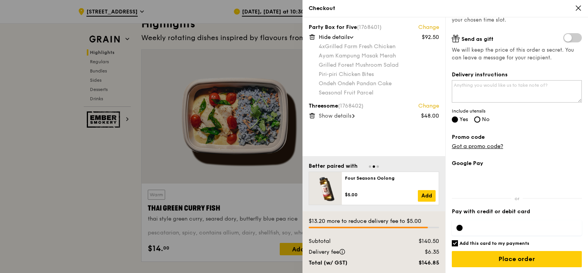
click at [348, 118] on span "Show details" at bounding box center [335, 116] width 33 height 7
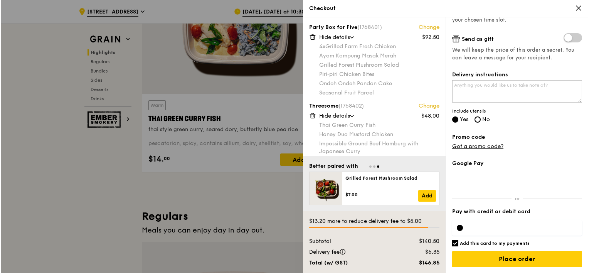
scroll to position [309, 0]
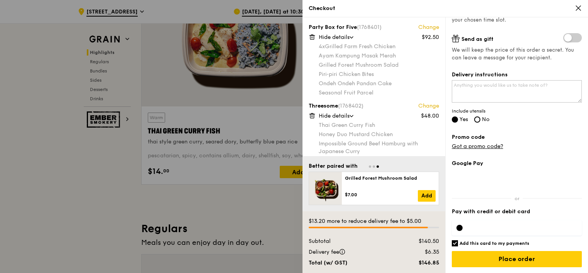
click at [428, 27] on link "Change" at bounding box center [428, 28] width 21 height 8
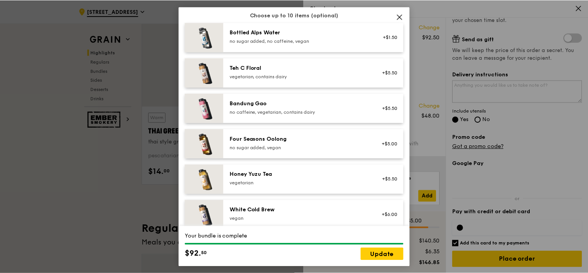
scroll to position [932, 0]
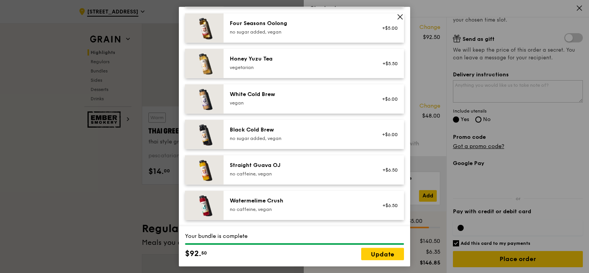
click at [402, 19] on icon at bounding box center [400, 17] width 5 height 5
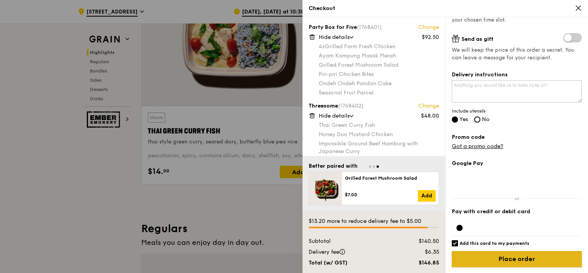
click at [510, 260] on input "Place order" at bounding box center [517, 259] width 130 height 16
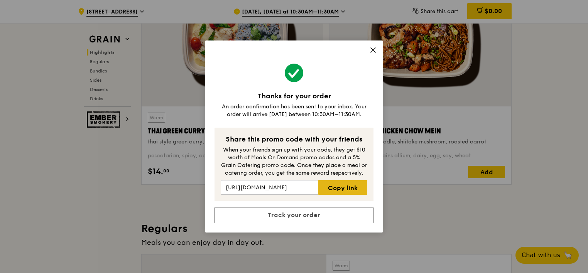
click at [346, 190] on link "Copy link" at bounding box center [342, 187] width 49 height 15
